Goal: Transaction & Acquisition: Download file/media

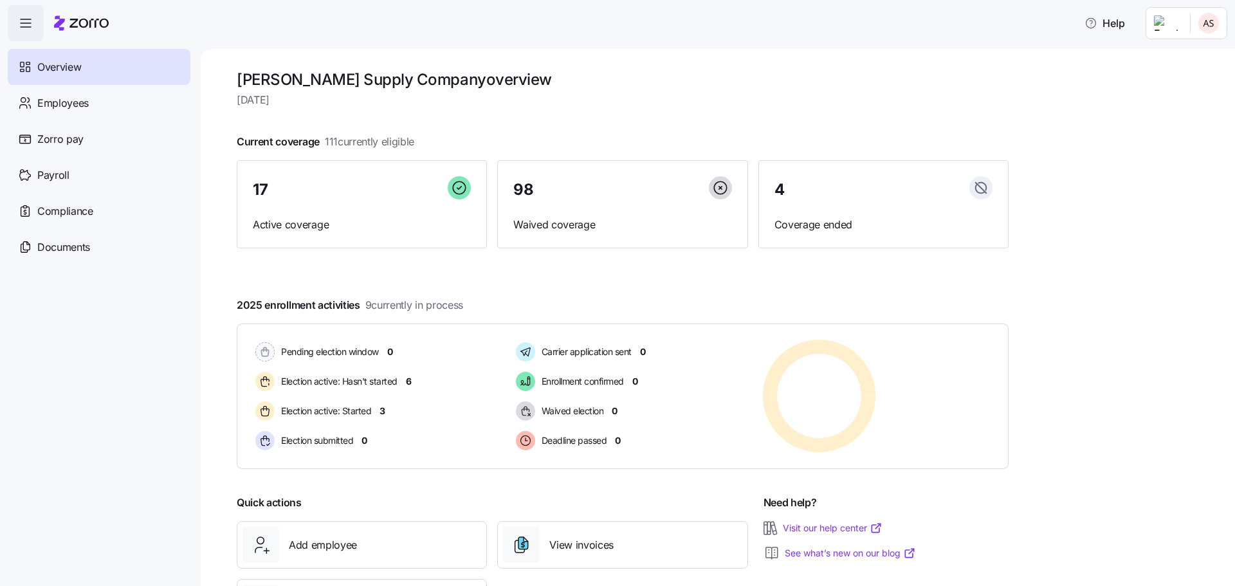
click at [74, 22] on icon at bounding box center [81, 22] width 55 height 15
click at [65, 248] on span "Documents" at bounding box center [63, 247] width 53 height 16
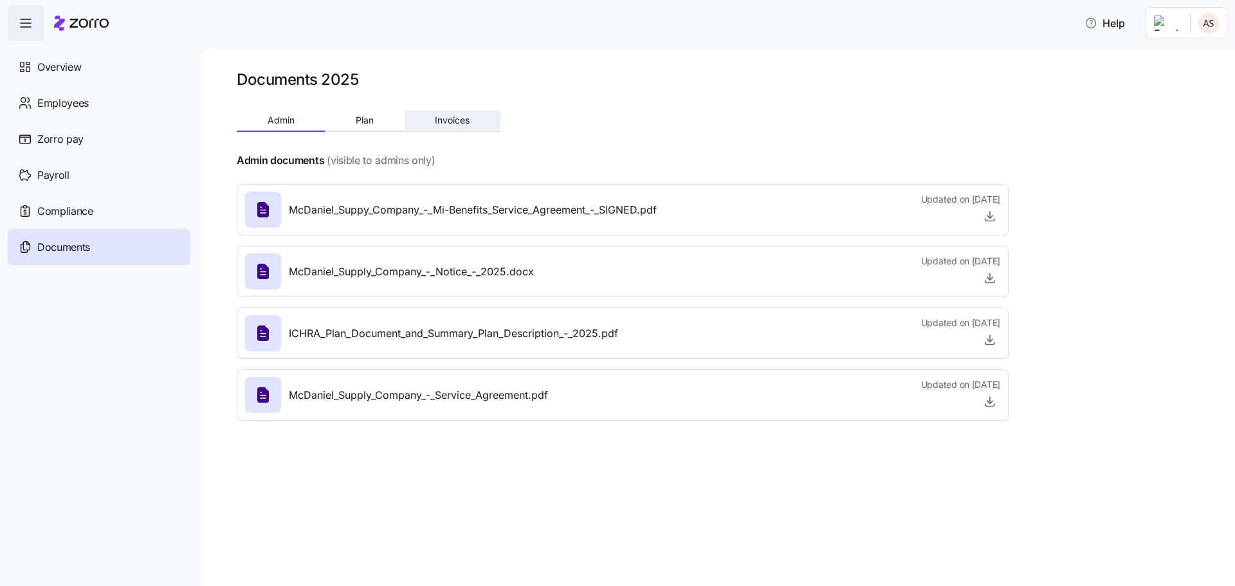
click at [439, 113] on button "Invoices" at bounding box center [453, 120] width 96 height 19
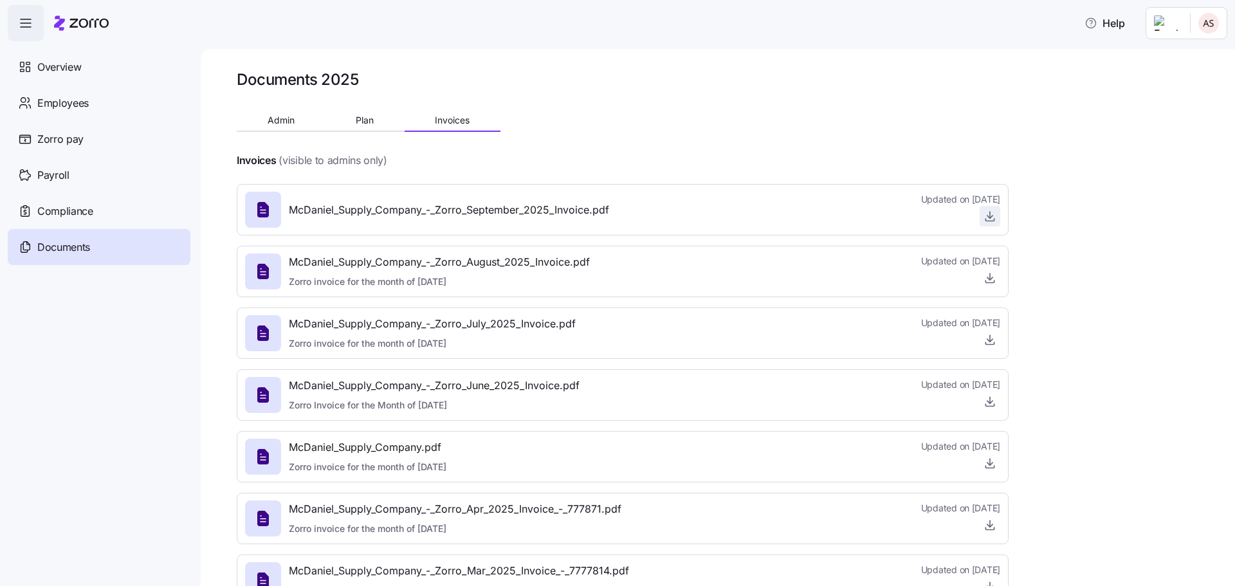
click at [995, 212] on icon "button" at bounding box center [989, 216] width 13 height 13
click at [988, 279] on icon "button" at bounding box center [989, 277] width 13 height 13
